Goal: Find specific page/section: Find specific page/section

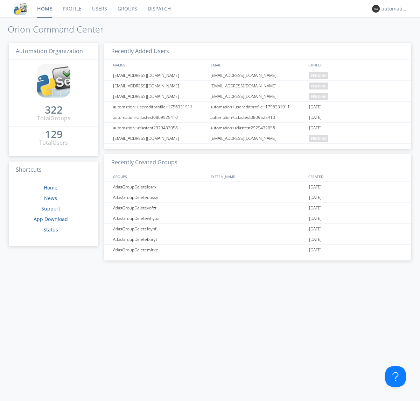
click at [158, 9] on link "Dispatch" at bounding box center [159, 8] width 34 height 17
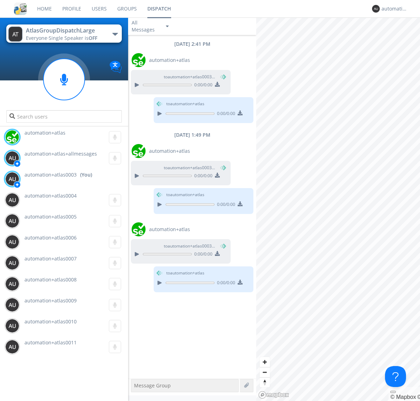
click at [115, 34] on div "button" at bounding box center [115, 34] width 6 height 3
click at [0, 0] on span "AtlasGroupDispatch" at bounding box center [0, 0] width 0 height 0
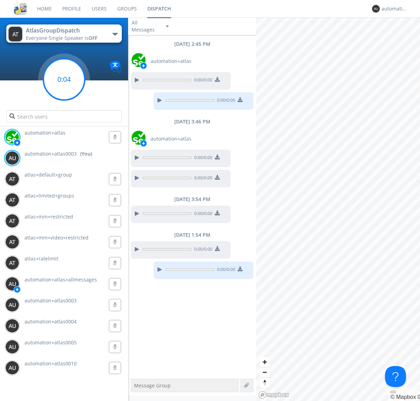
click at [64, 79] on g at bounding box center [63, 79] width 41 height 41
click at [115, 34] on div "button" at bounding box center [115, 34] width 6 height 3
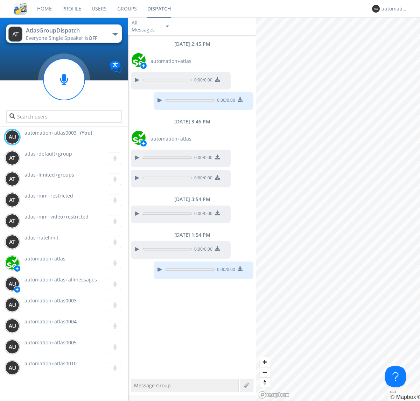
click at [0, 0] on span "AtlasGroupDispatch2" at bounding box center [0, 0] width 0 height 0
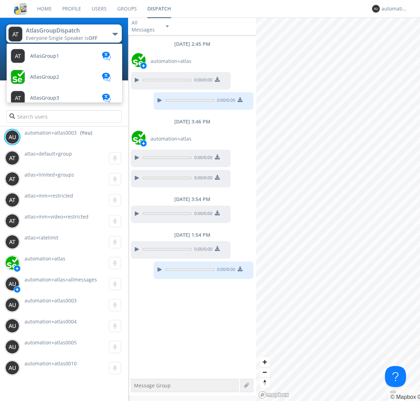
scroll to position [250, 0]
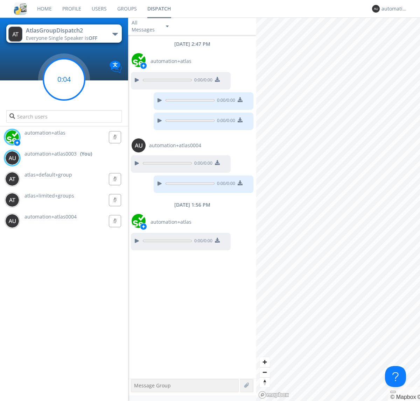
click at [64, 79] on g at bounding box center [63, 79] width 41 height 41
